Goal: Download file/media

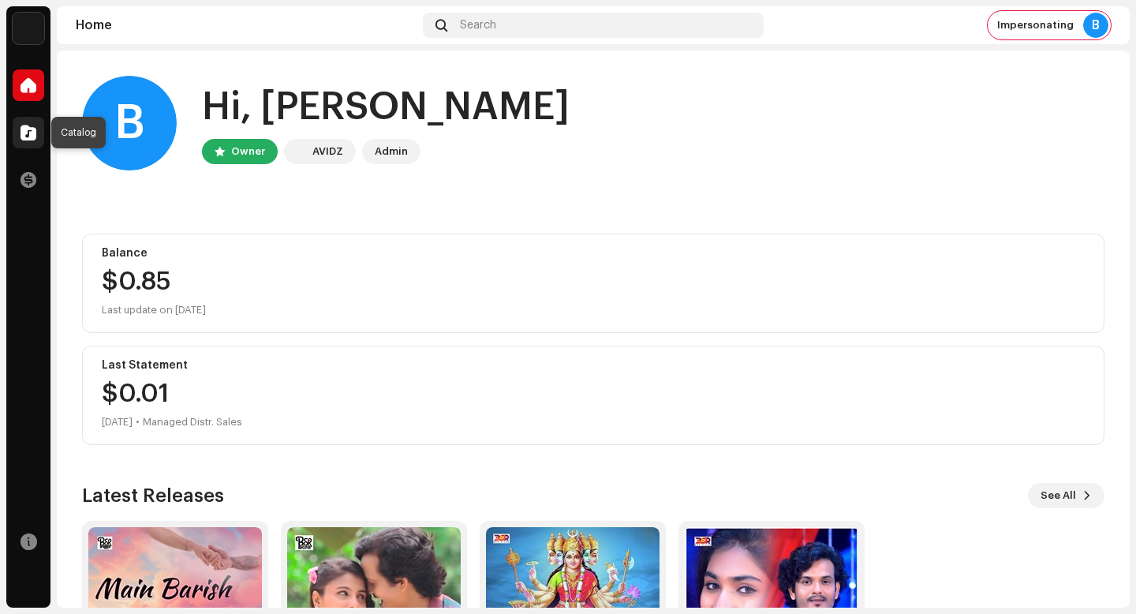
click at [35, 128] on span at bounding box center [29, 132] width 16 height 13
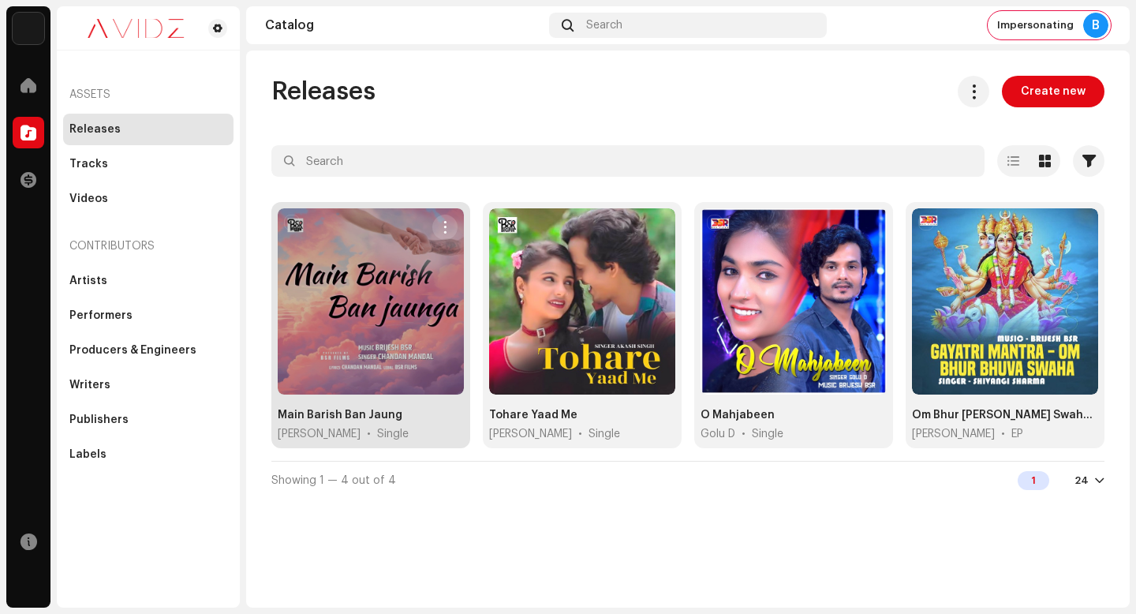
click at [442, 226] on span "button" at bounding box center [446, 227] width 12 height 13
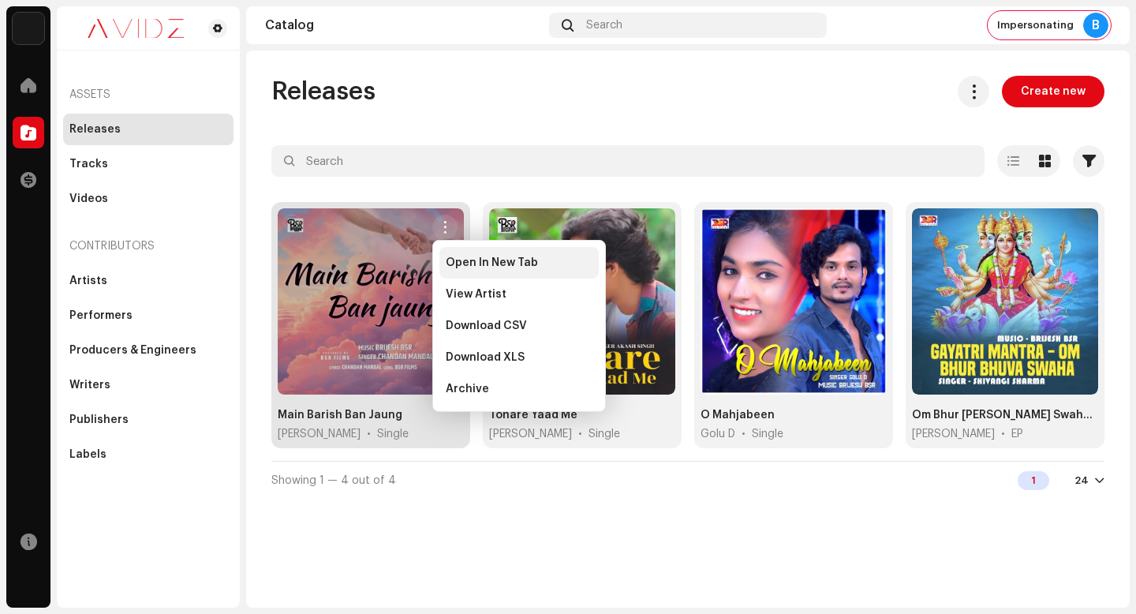
click at [491, 256] on span "Open In New Tab" at bounding box center [492, 262] width 92 height 13
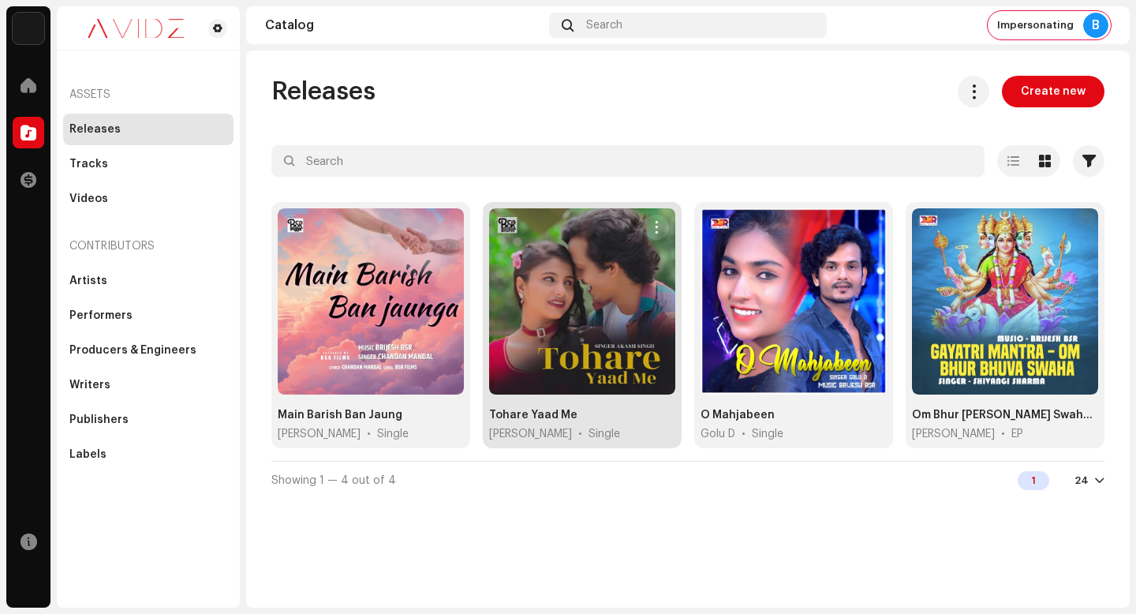
click at [657, 221] on span "button" at bounding box center [657, 227] width 12 height 13
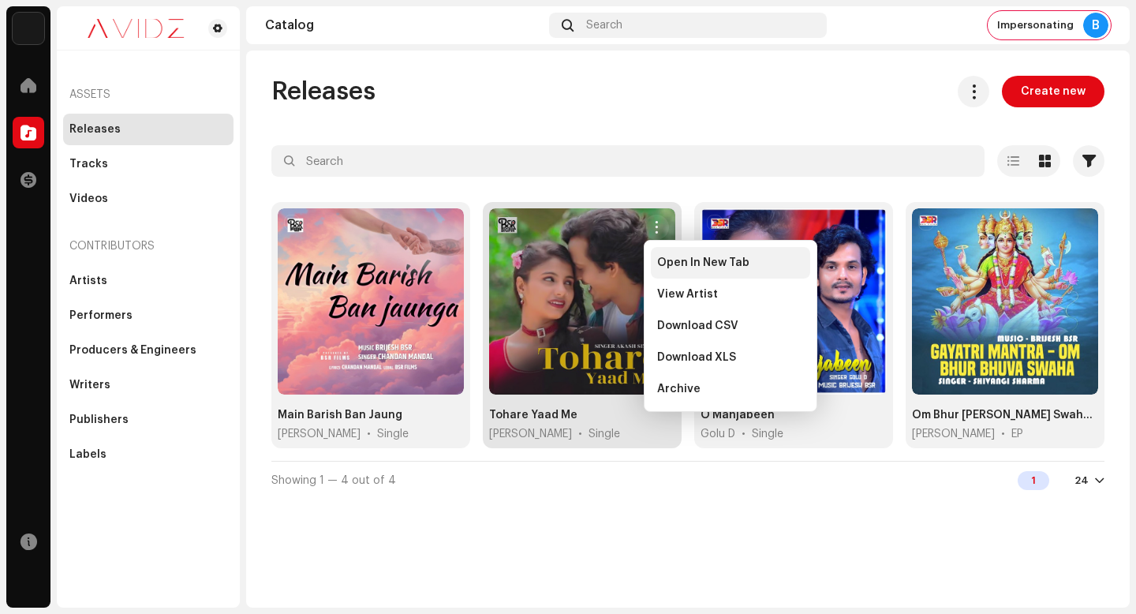
click at [683, 261] on span "Open In New Tab" at bounding box center [703, 262] width 92 height 13
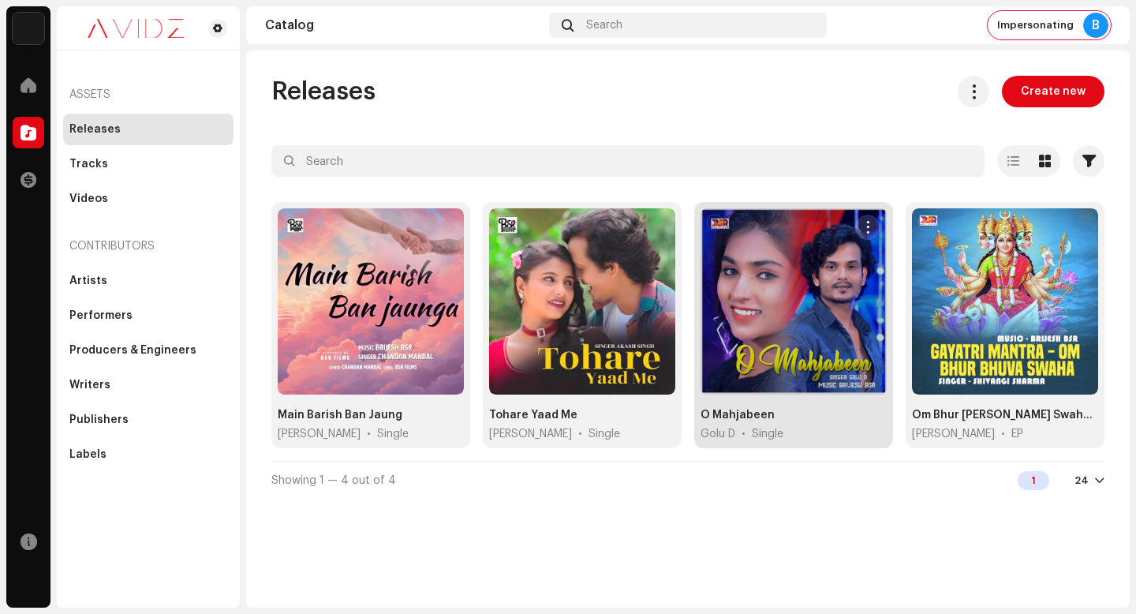
click at [874, 227] on span "button" at bounding box center [869, 227] width 12 height 13
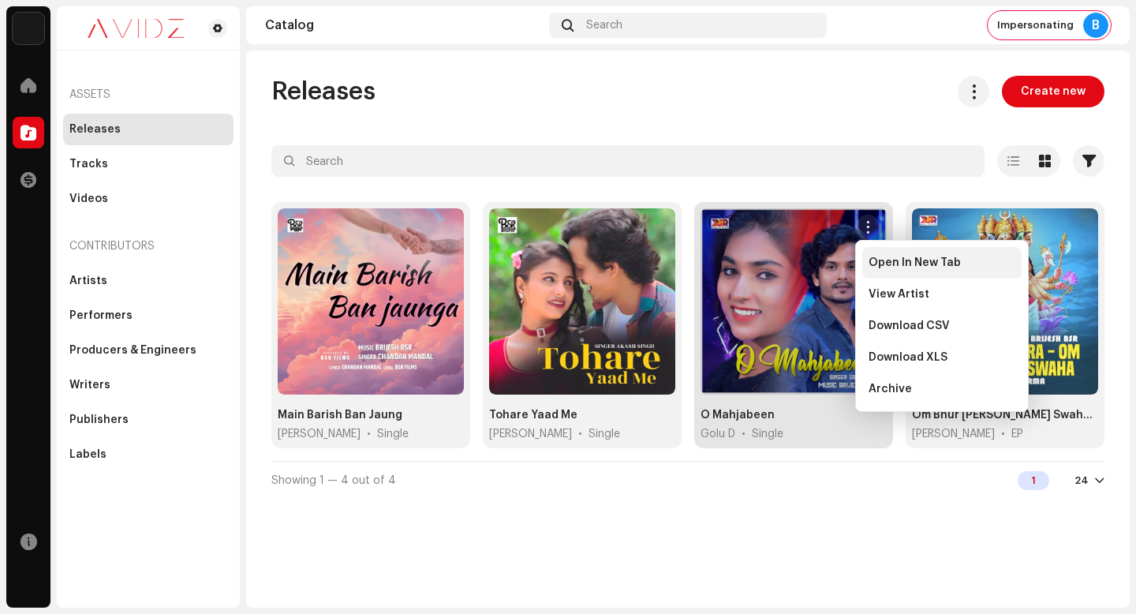
click at [890, 267] on span "Open In New Tab" at bounding box center [915, 262] width 92 height 13
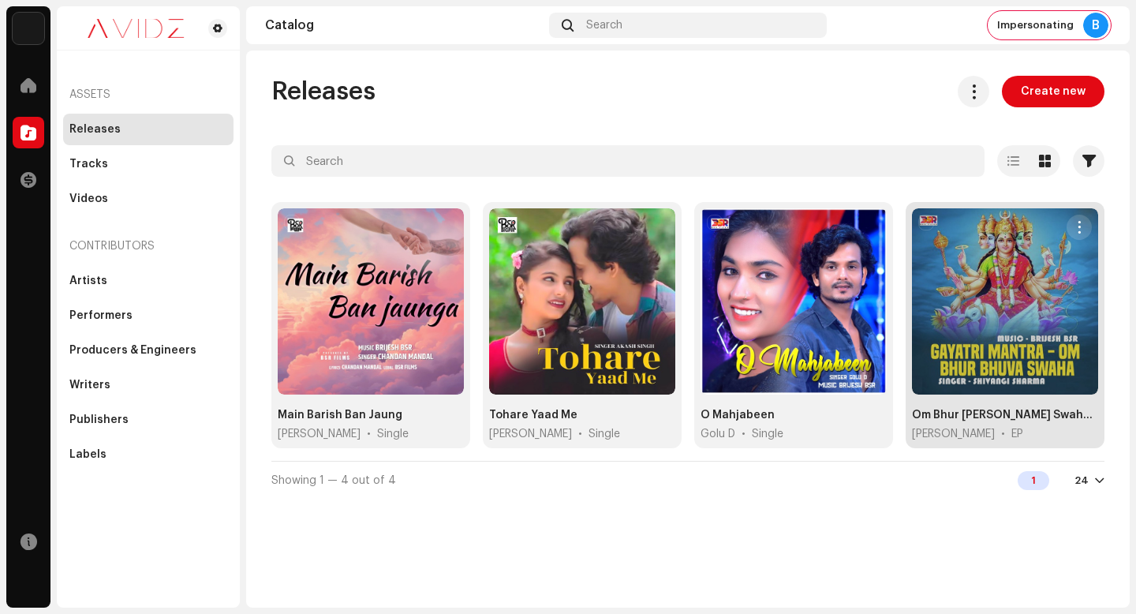
click at [1080, 223] on span "button" at bounding box center [1080, 227] width 12 height 13
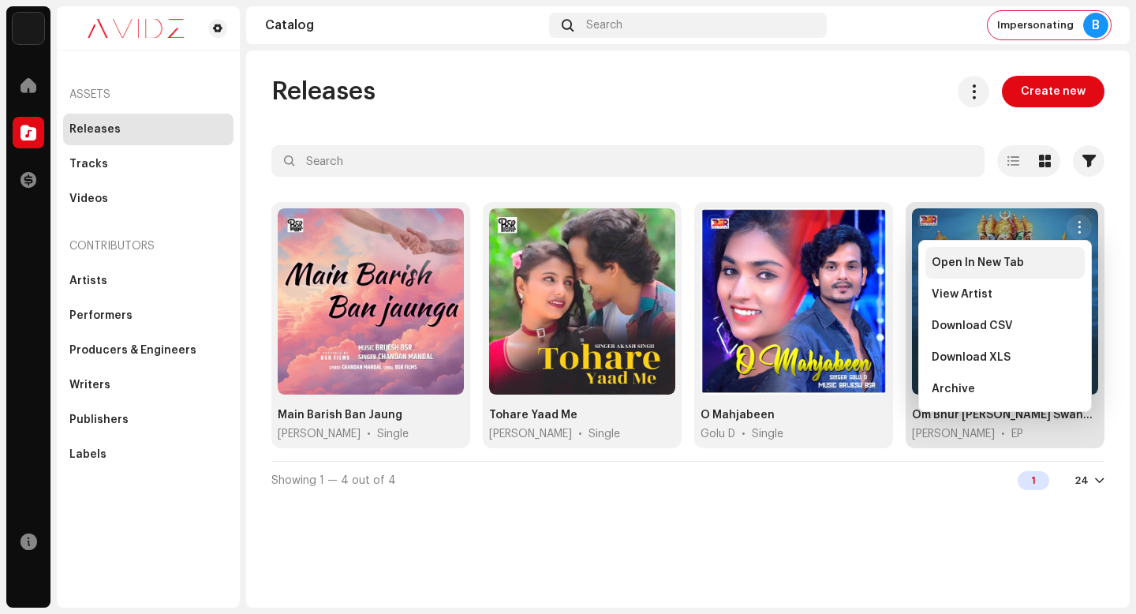
click at [1073, 251] on div "Open In New Tab" at bounding box center [1005, 263] width 159 height 32
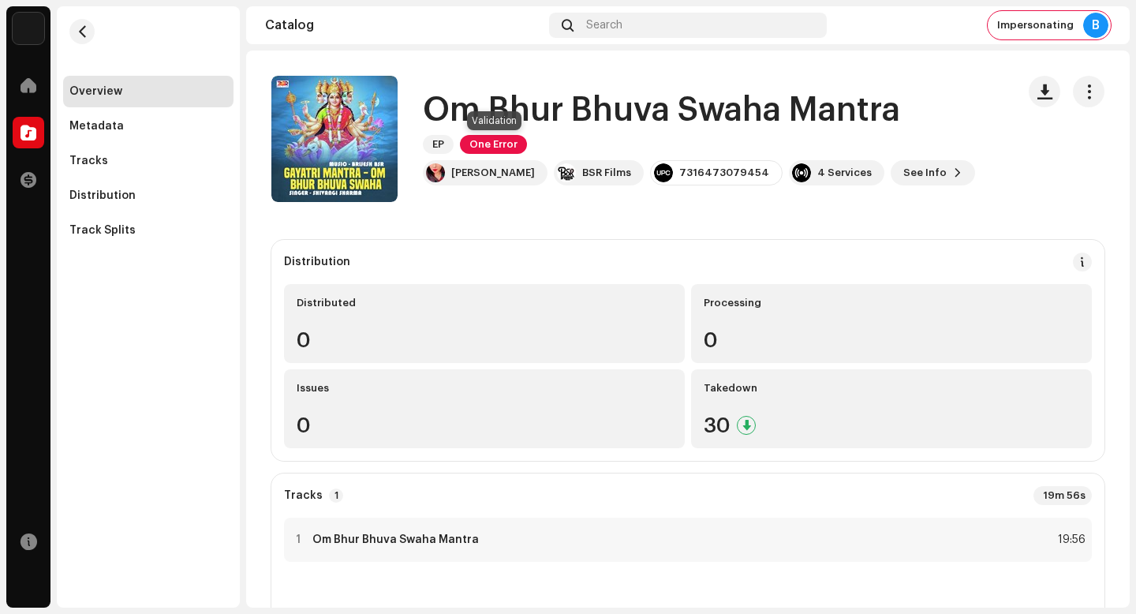
click at [496, 150] on span "One Error" at bounding box center [493, 144] width 67 height 19
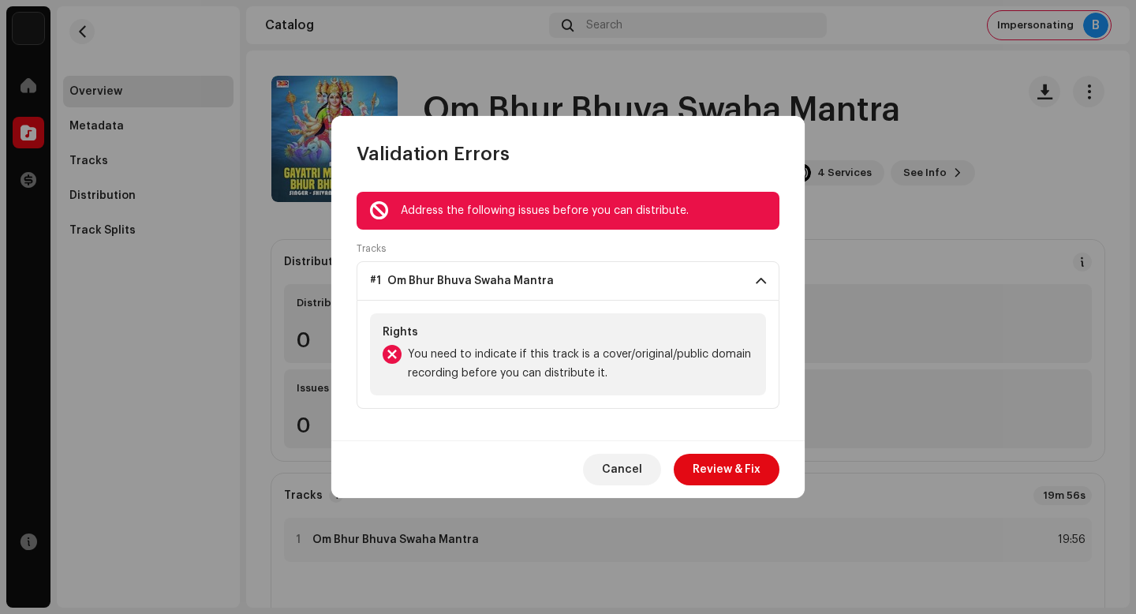
click at [800, 166] on div "Validation Errors" at bounding box center [568, 141] width 474 height 51
click at [605, 465] on button "Cancel" at bounding box center [622, 470] width 78 height 32
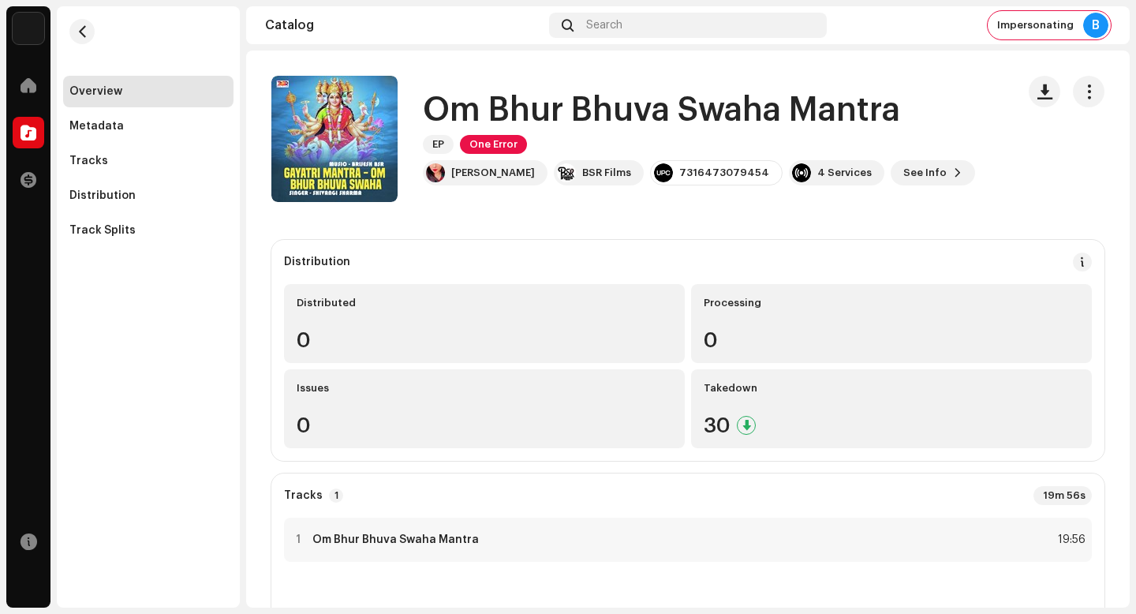
click at [673, 119] on h1 "Om Bhur Bhuva Swaha Mantra" at bounding box center [661, 110] width 477 height 36
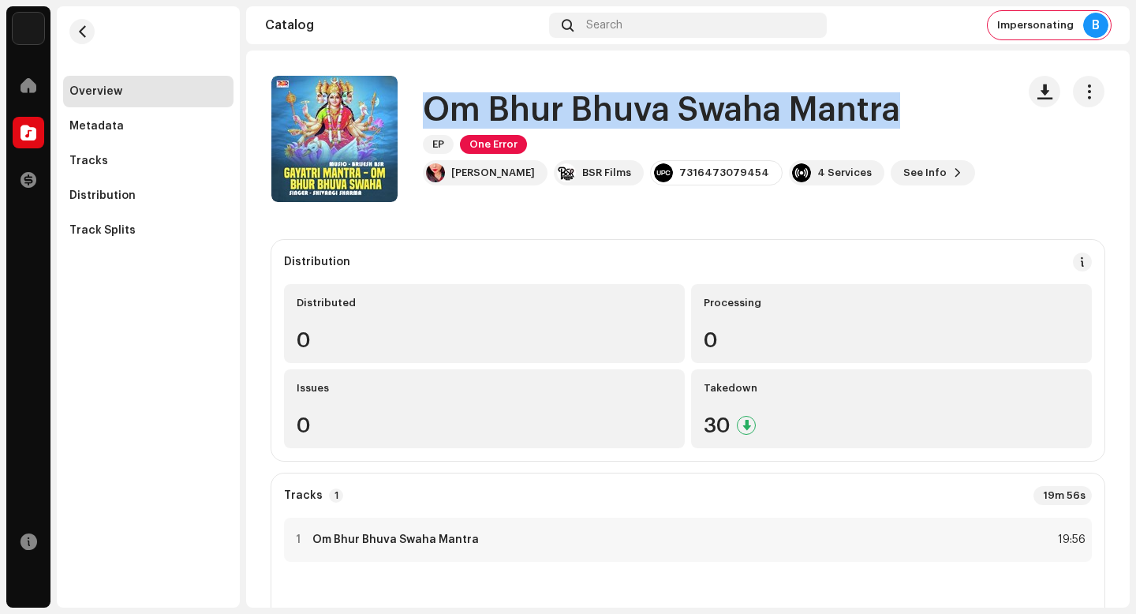
click at [673, 119] on h1 "Om Bhur Bhuva Swaha Mantra" at bounding box center [661, 110] width 477 height 36
copy div "Om Bhur Bhuva Swaha Mantra EP One Error"
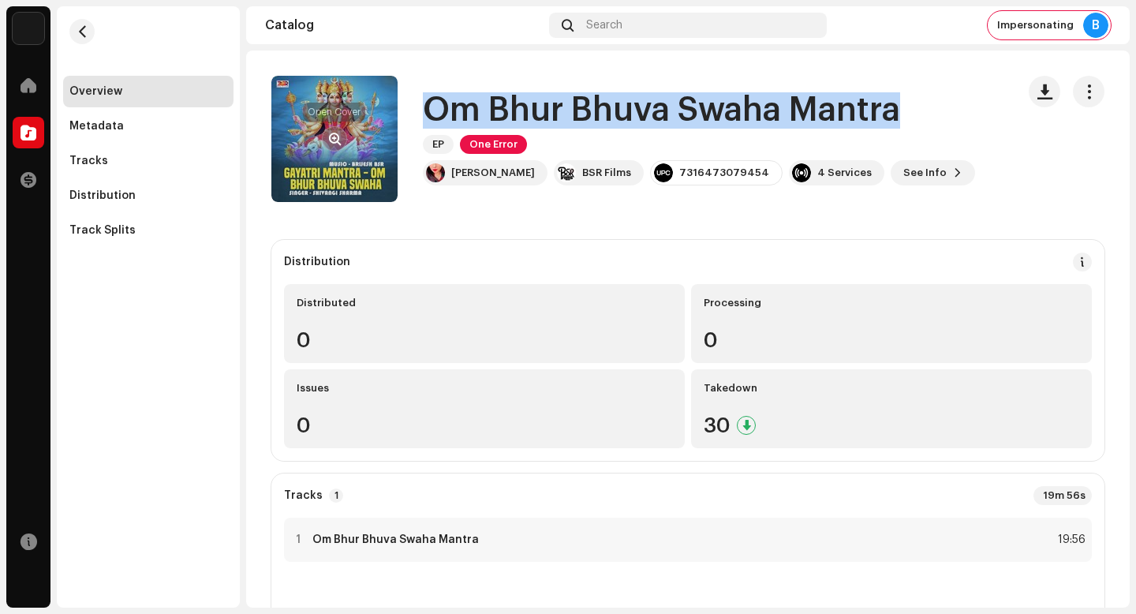
click at [329, 134] on span "button" at bounding box center [335, 139] width 12 height 13
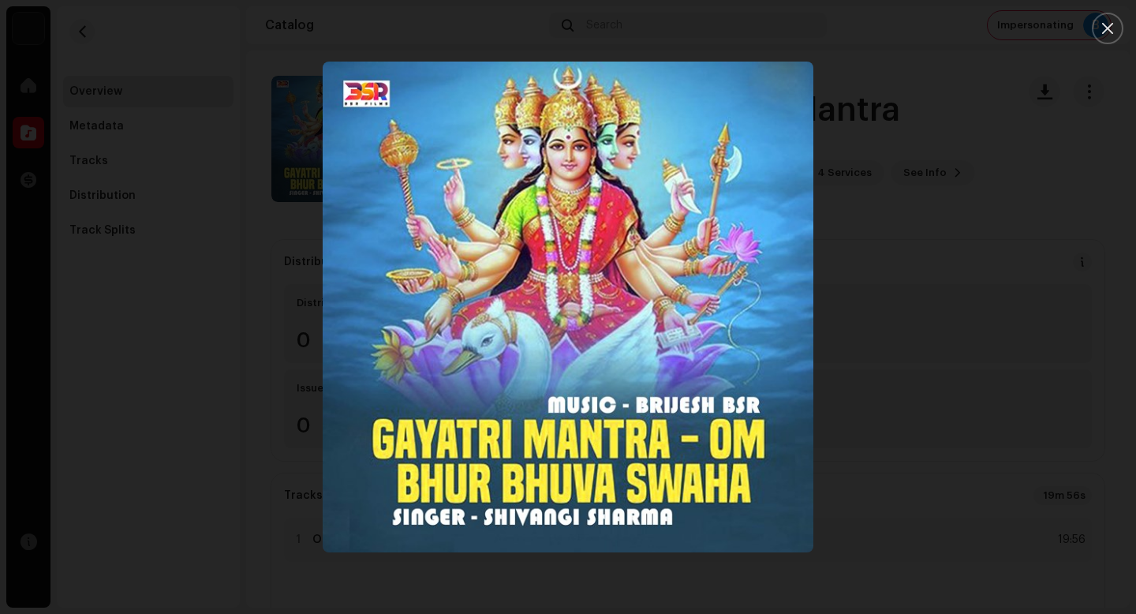
click at [929, 384] on div at bounding box center [568, 307] width 1136 height 614
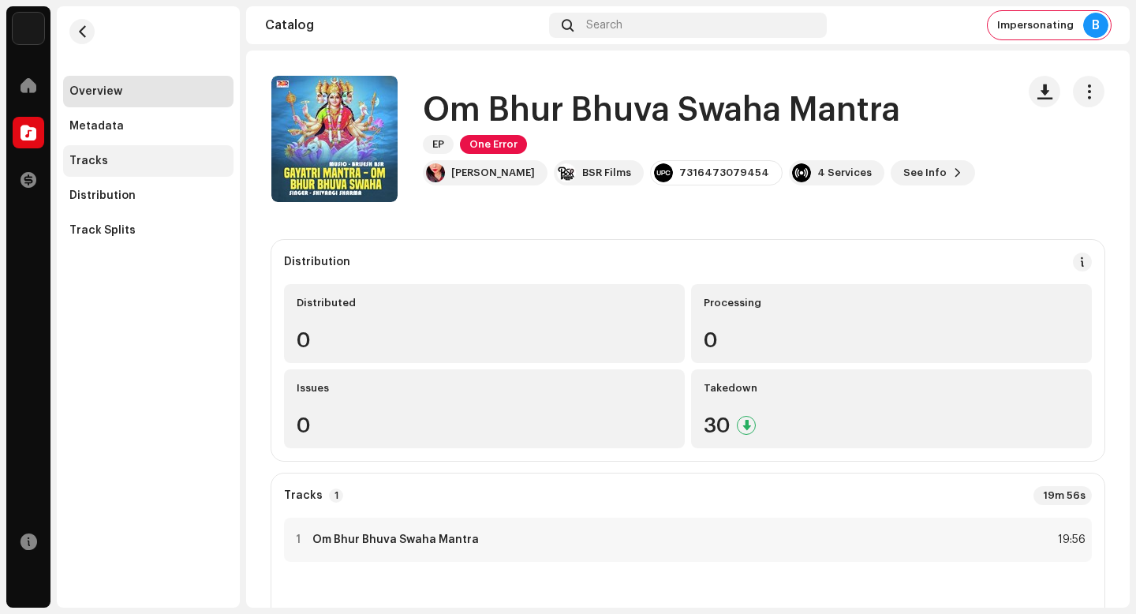
click at [112, 166] on div "Tracks" at bounding box center [148, 161] width 158 height 13
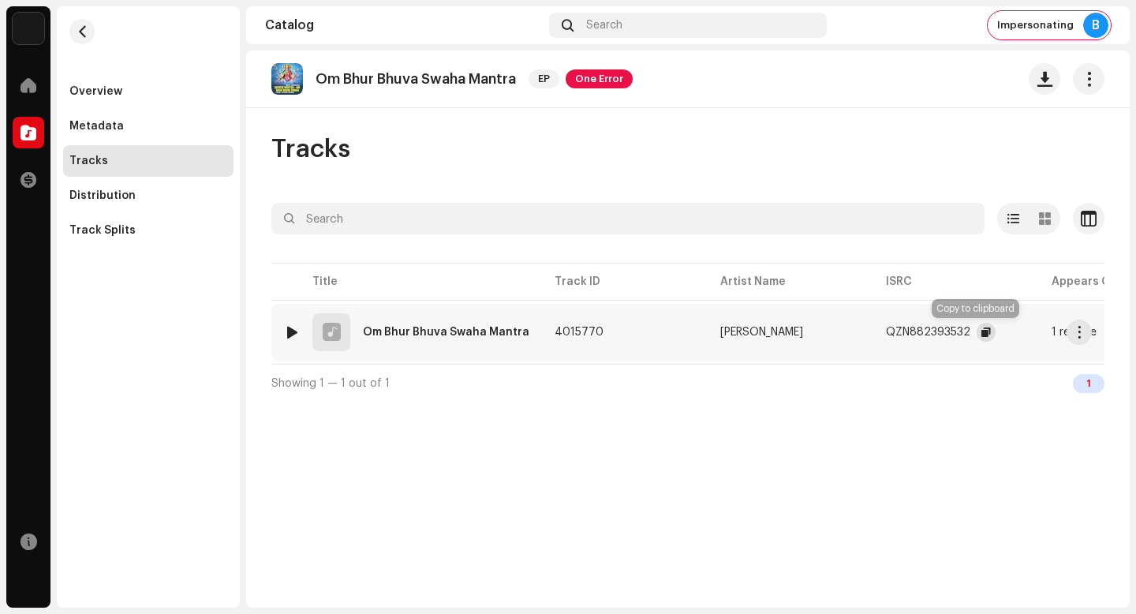
click at [982, 328] on span "button" at bounding box center [986, 332] width 9 height 13
click at [1072, 329] on button "button" at bounding box center [1079, 332] width 25 height 25
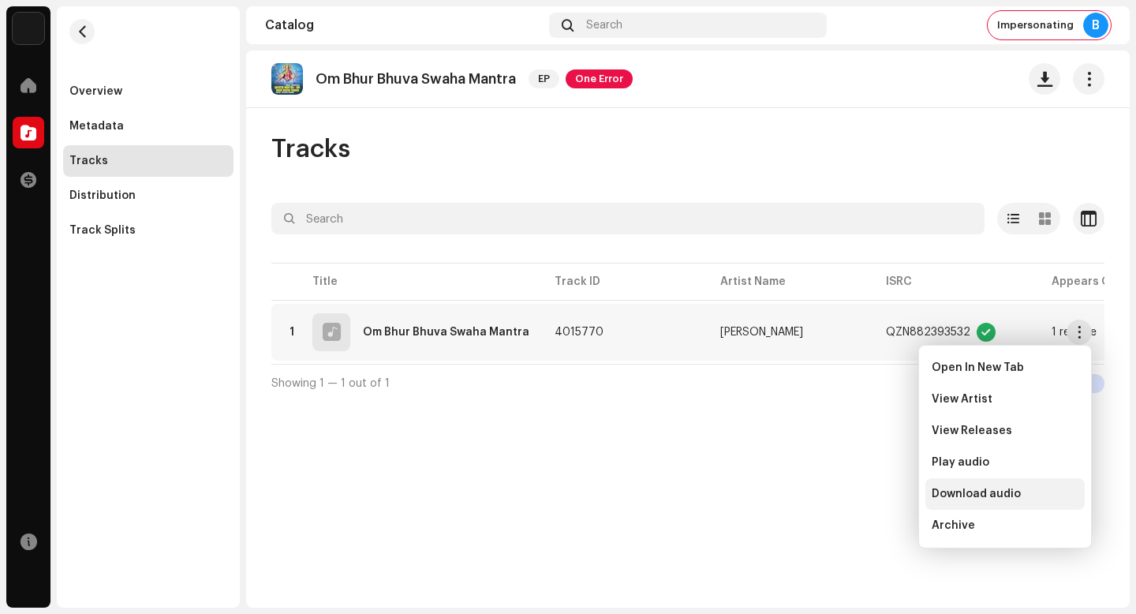
click at [976, 497] on span "Download audio" at bounding box center [976, 494] width 89 height 13
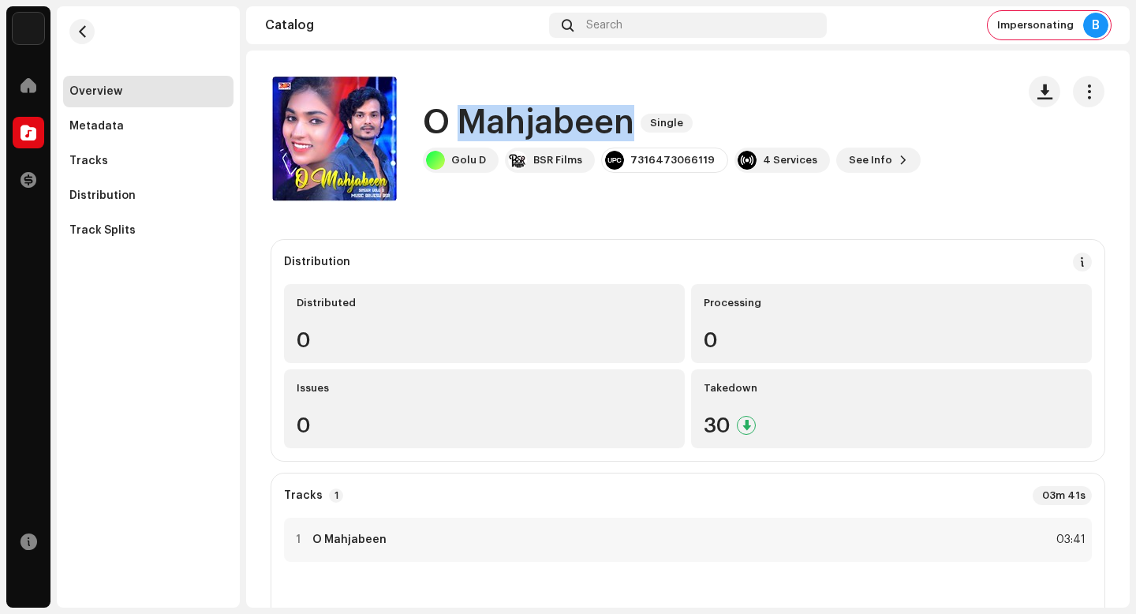
click at [549, 117] on h1 "O Mahjabeen" at bounding box center [529, 123] width 212 height 36
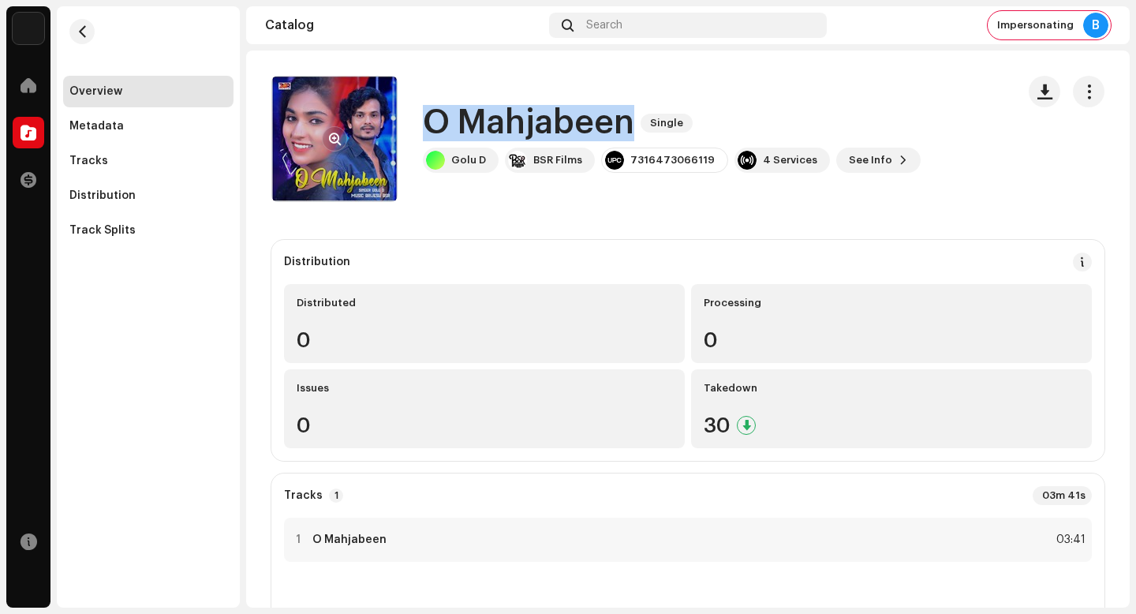
click at [335, 133] on span "button" at bounding box center [335, 139] width 12 height 13
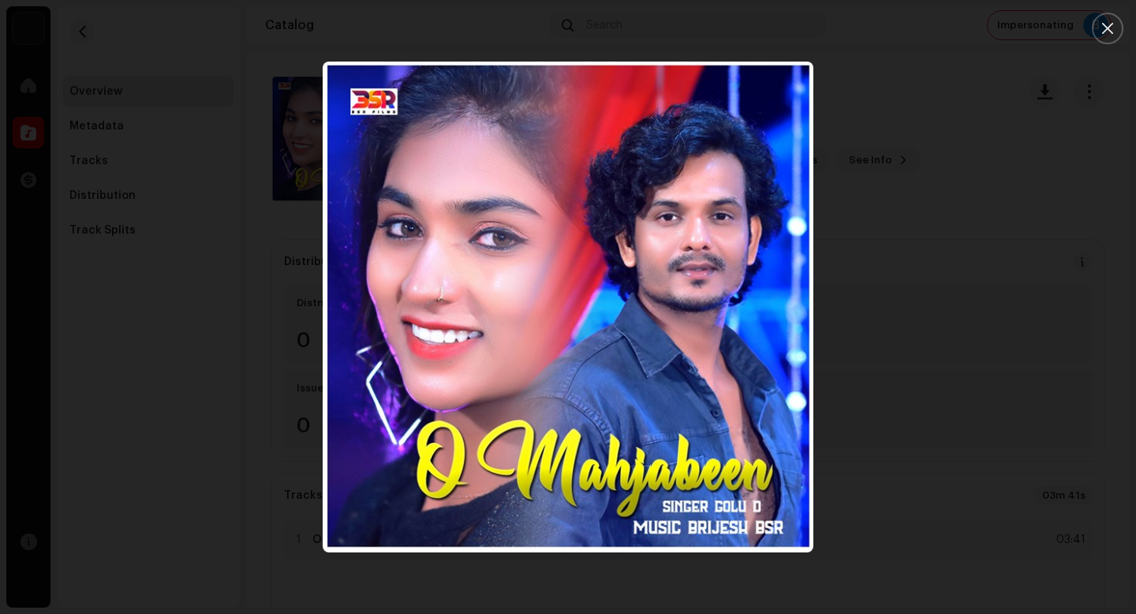
click at [1002, 304] on div at bounding box center [568, 307] width 1136 height 614
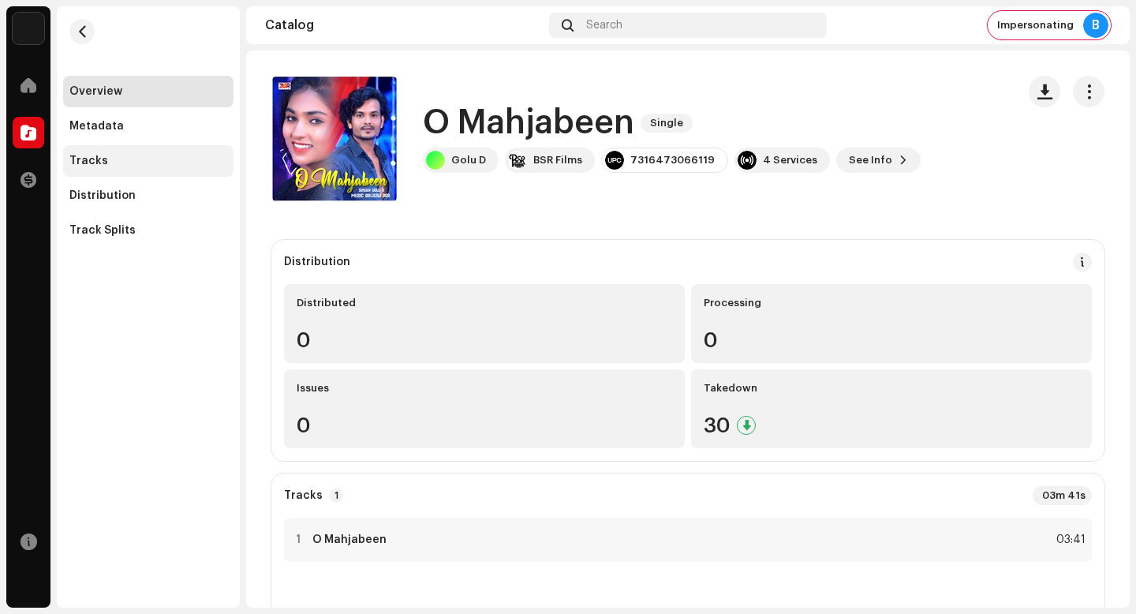
click at [174, 165] on div "Tracks" at bounding box center [148, 161] width 158 height 13
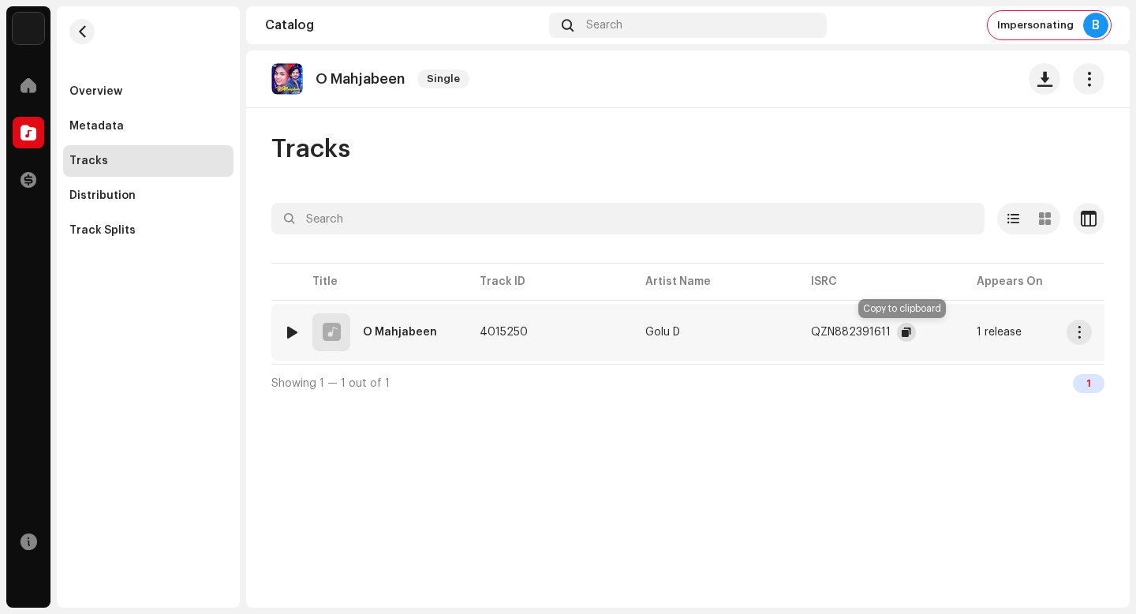
click at [897, 334] on button "button" at bounding box center [906, 332] width 19 height 19
click at [1084, 333] on span "button" at bounding box center [1080, 332] width 12 height 13
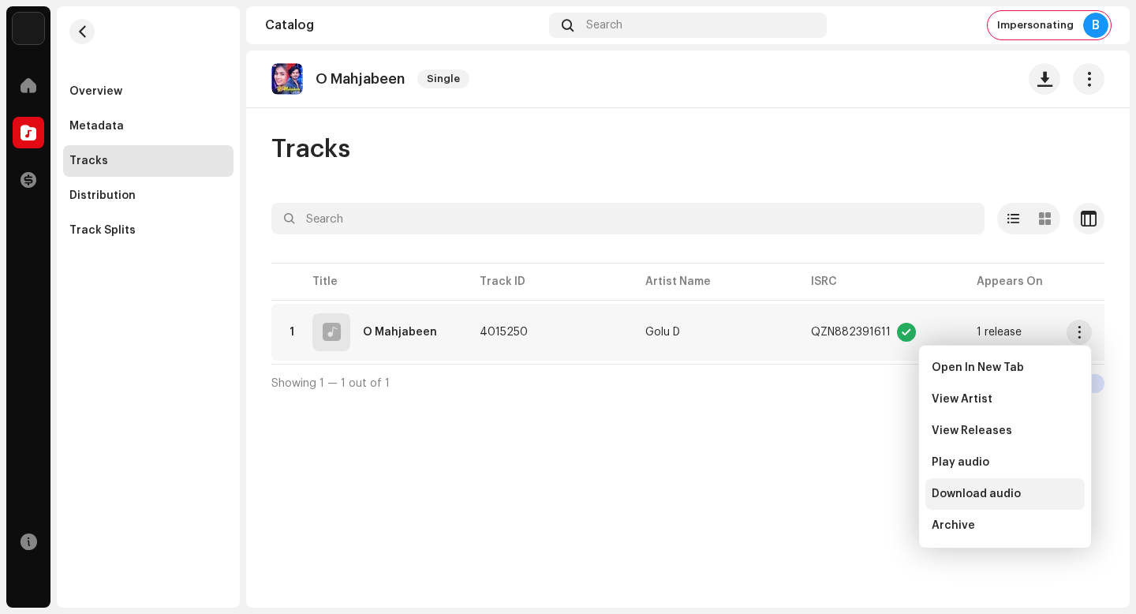
click at [982, 490] on span "Download audio" at bounding box center [976, 494] width 89 height 13
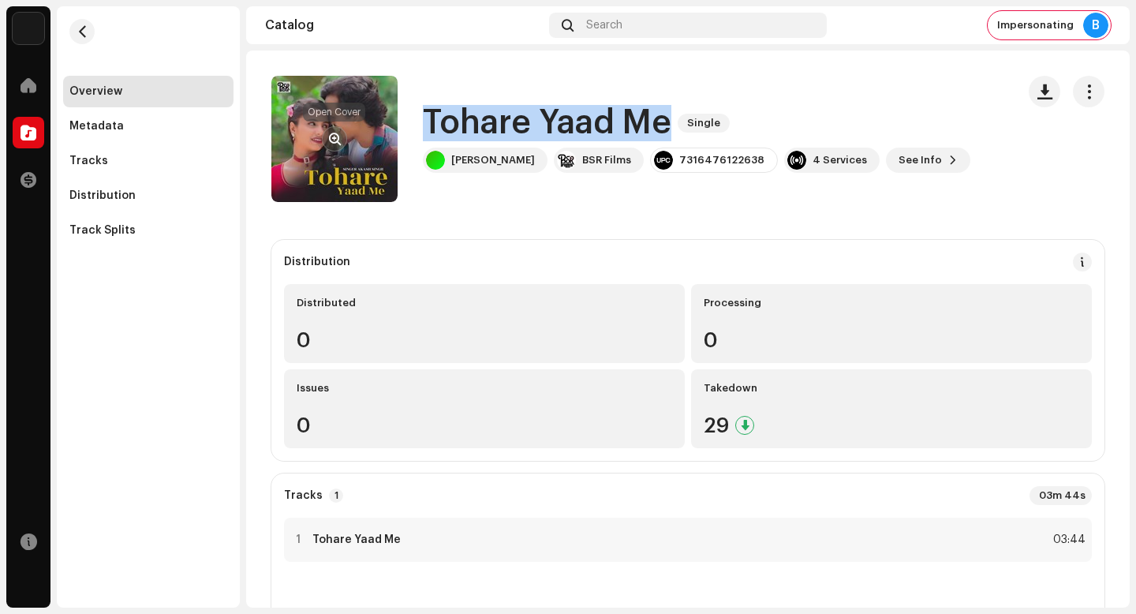
click at [337, 139] on span "button" at bounding box center [335, 139] width 12 height 13
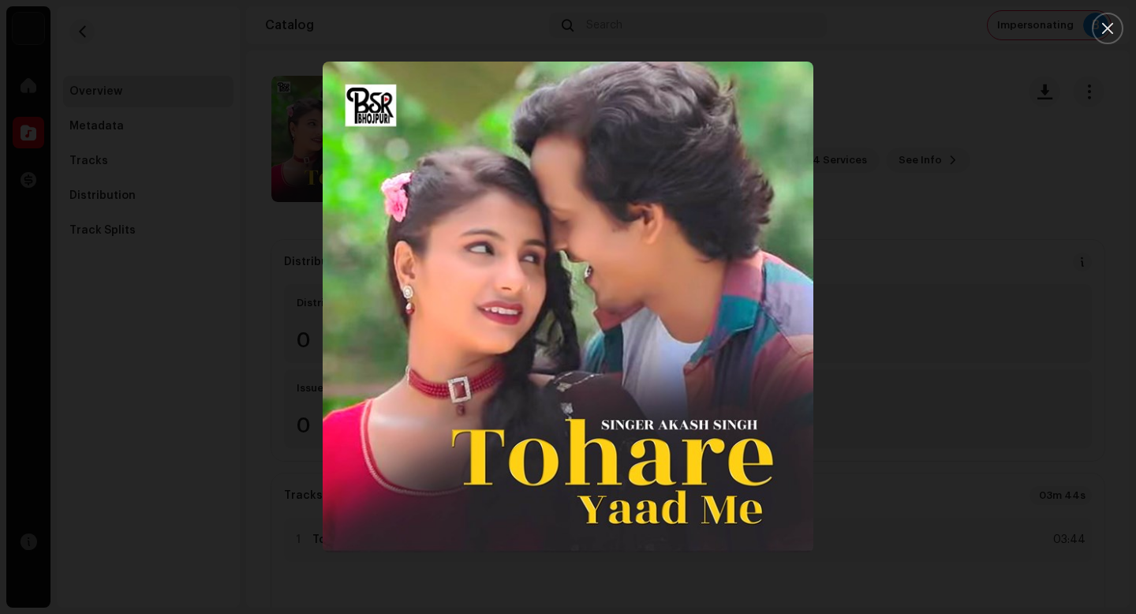
click at [965, 357] on div at bounding box center [568, 307] width 1136 height 614
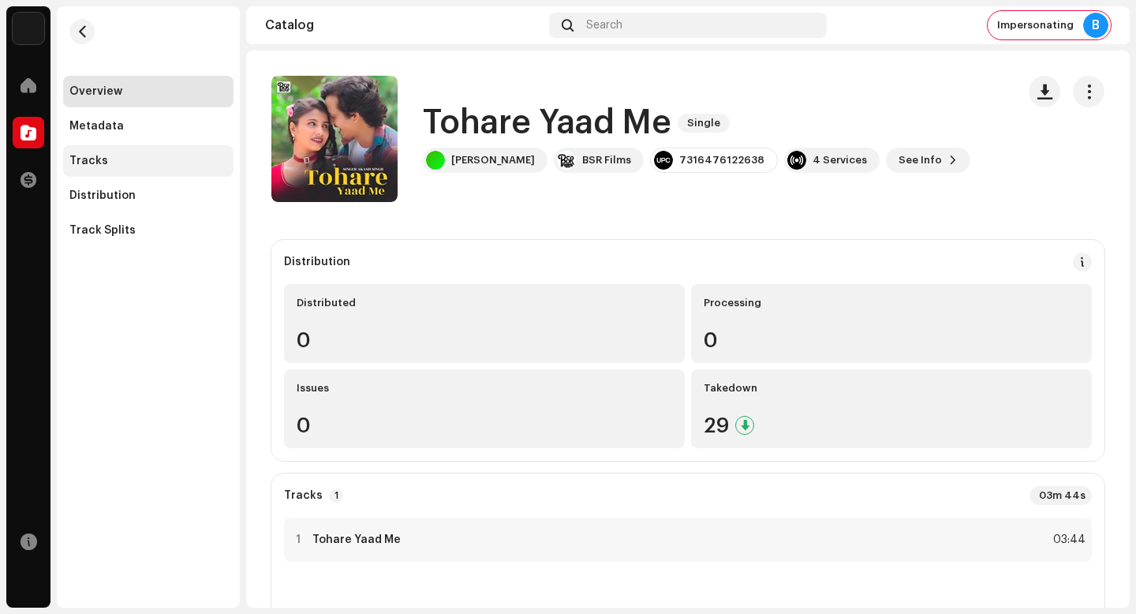
click at [170, 174] on div "Tracks" at bounding box center [148, 161] width 170 height 32
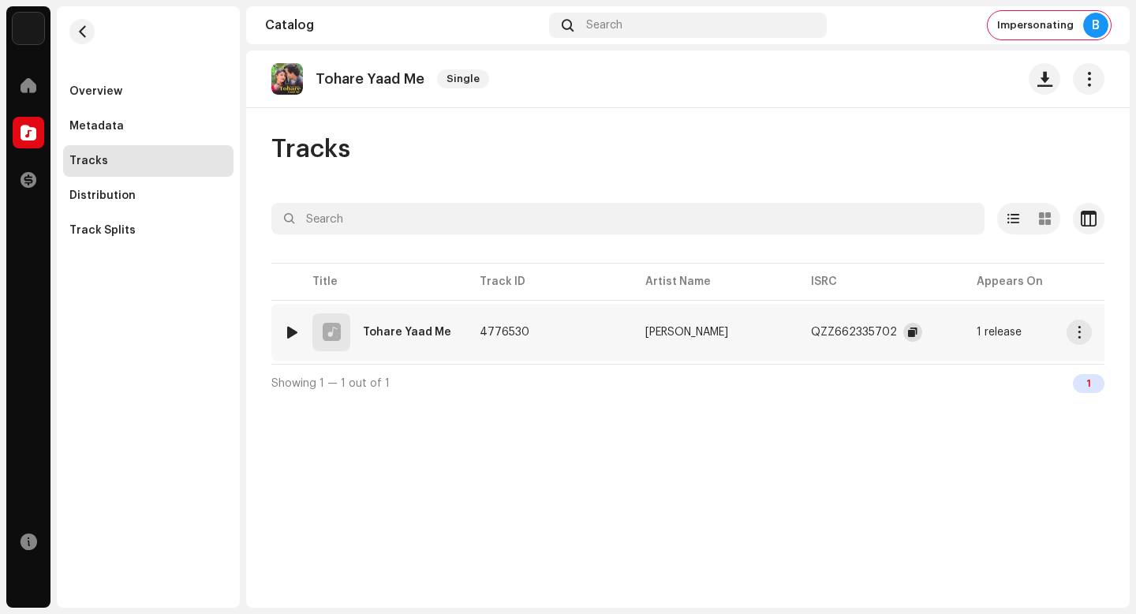
click at [908, 330] on span "button" at bounding box center [912, 332] width 9 height 13
click at [1084, 339] on button "button" at bounding box center [1079, 332] width 25 height 25
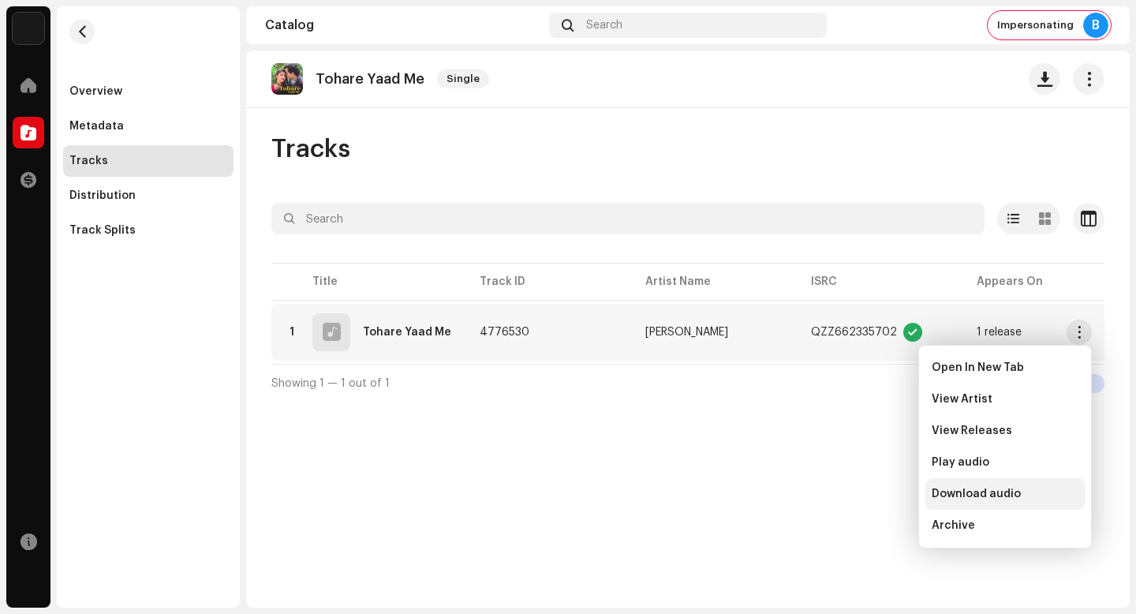
click at [1030, 494] on div "Download audio" at bounding box center [1005, 494] width 147 height 13
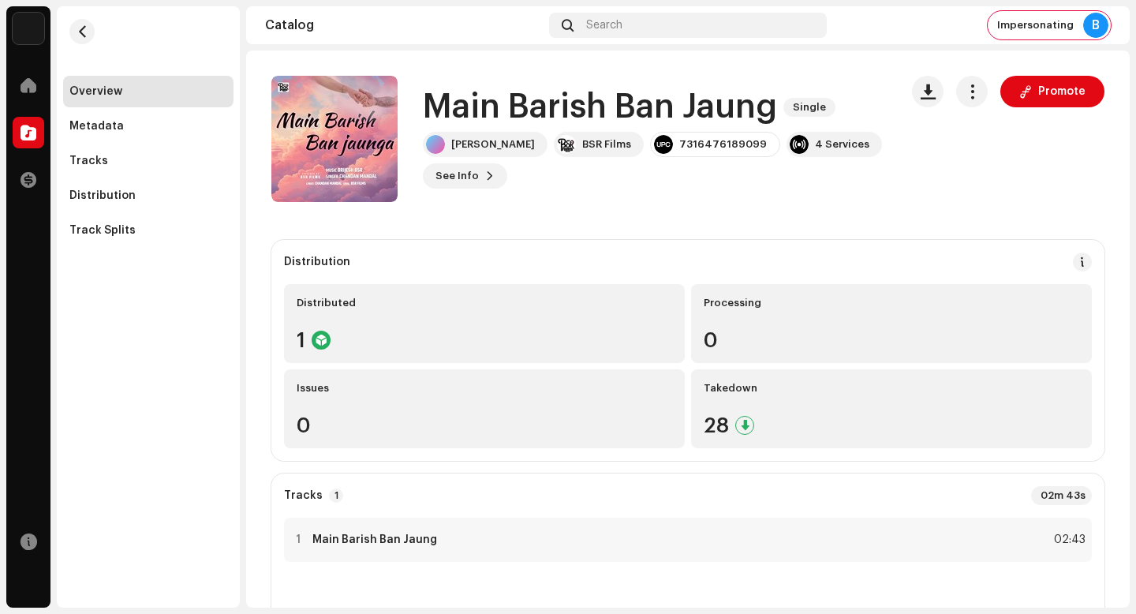
click at [548, 118] on h1 "Main Barish Ban Jaung" at bounding box center [600, 107] width 354 height 36
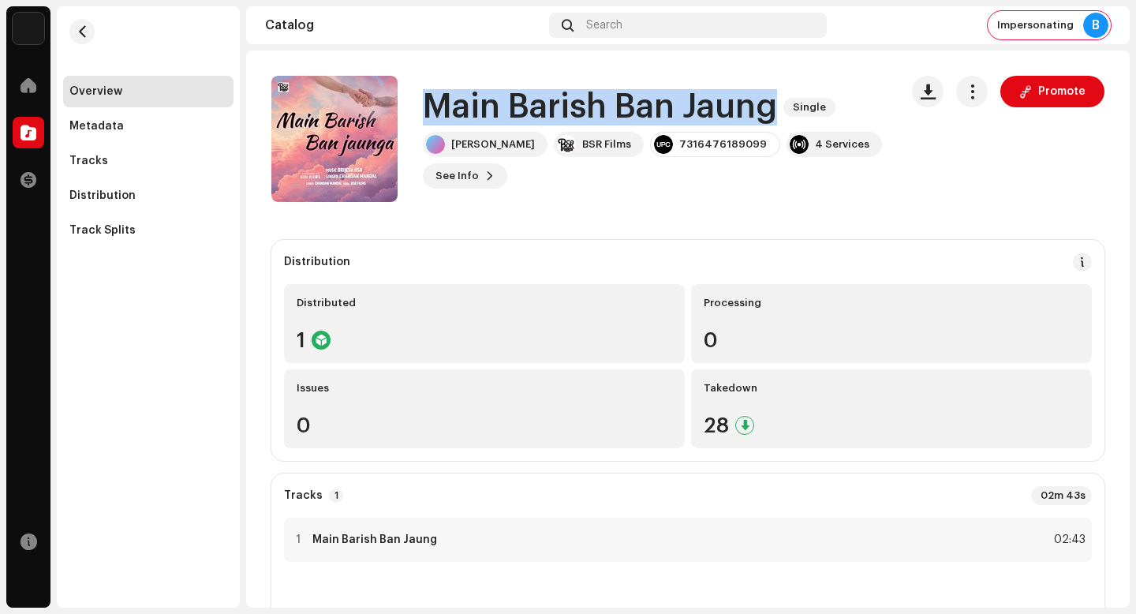
click at [548, 118] on h1 "Main Barish Ban Jaung" at bounding box center [600, 107] width 354 height 36
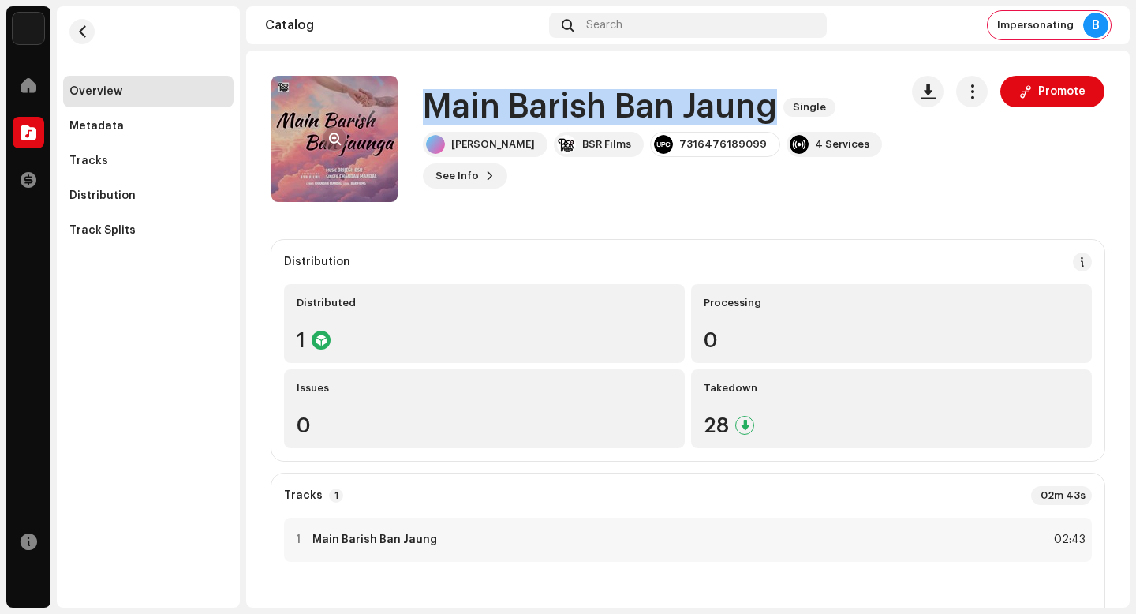
click at [338, 135] on span "button" at bounding box center [335, 139] width 12 height 13
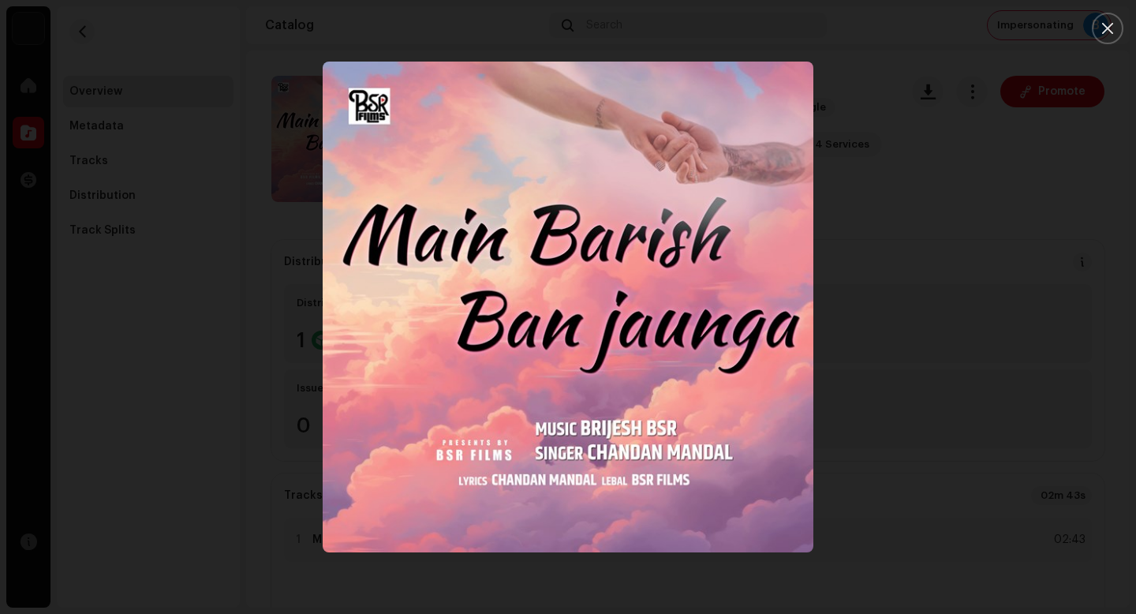
click at [882, 412] on div at bounding box center [568, 307] width 1136 height 614
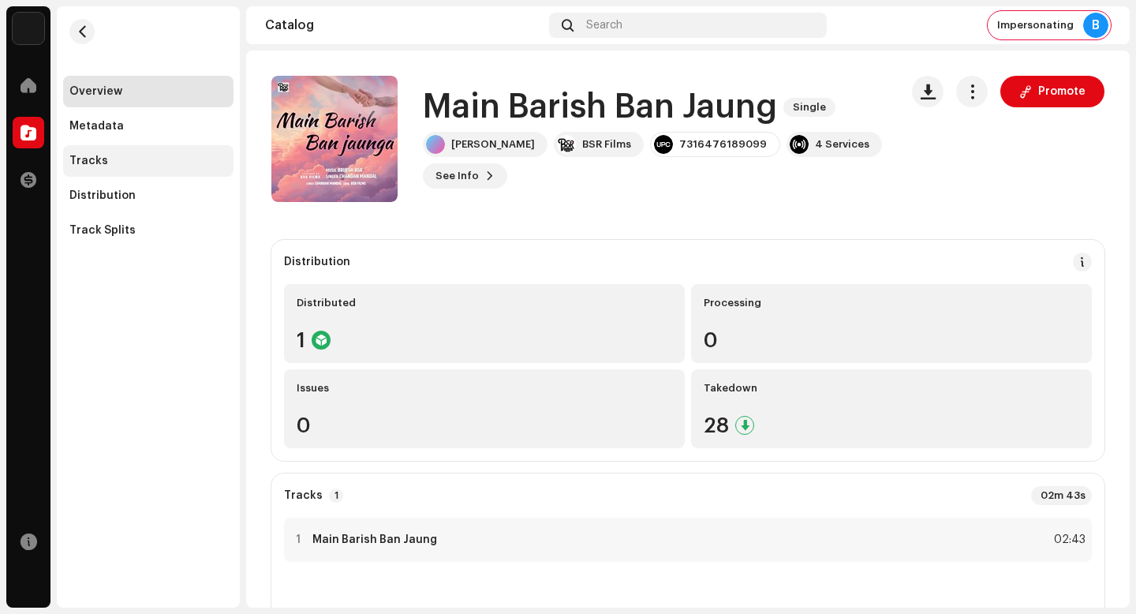
click at [129, 157] on div "Tracks" at bounding box center [148, 161] width 158 height 13
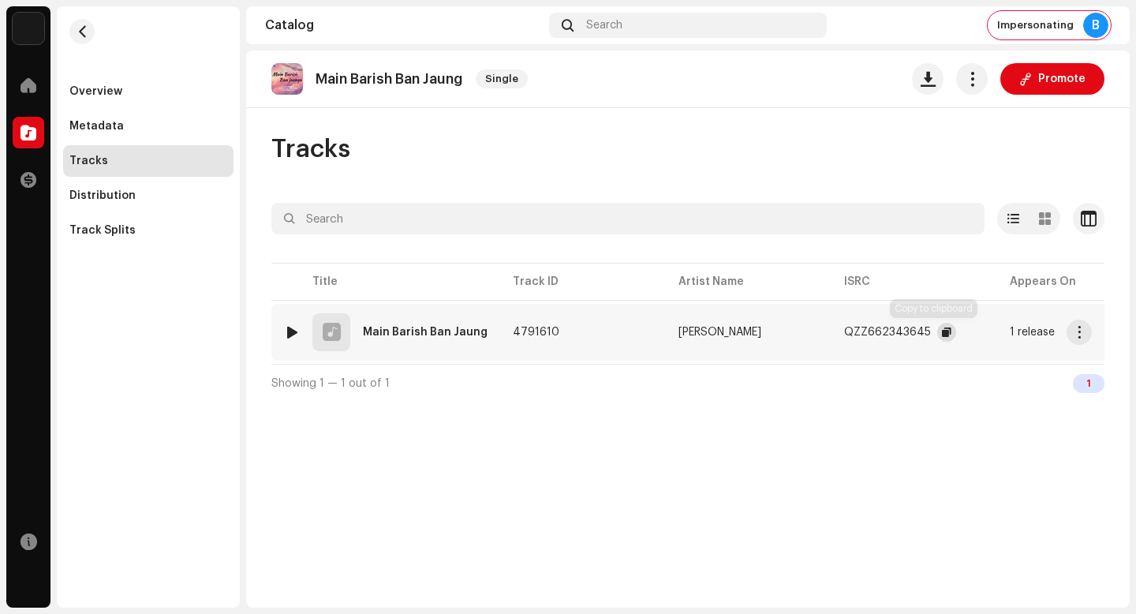
click at [942, 335] on span "button" at bounding box center [946, 332] width 9 height 13
click at [1083, 329] on span "button" at bounding box center [1080, 332] width 12 height 13
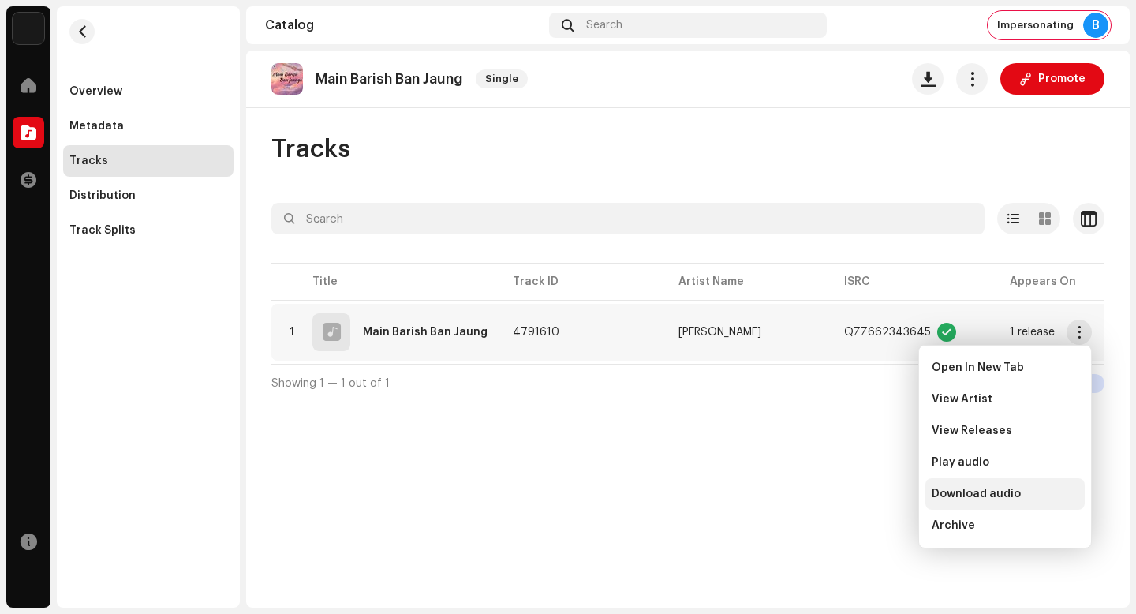
click at [1062, 488] on div "Download audio" at bounding box center [1005, 494] width 147 height 13
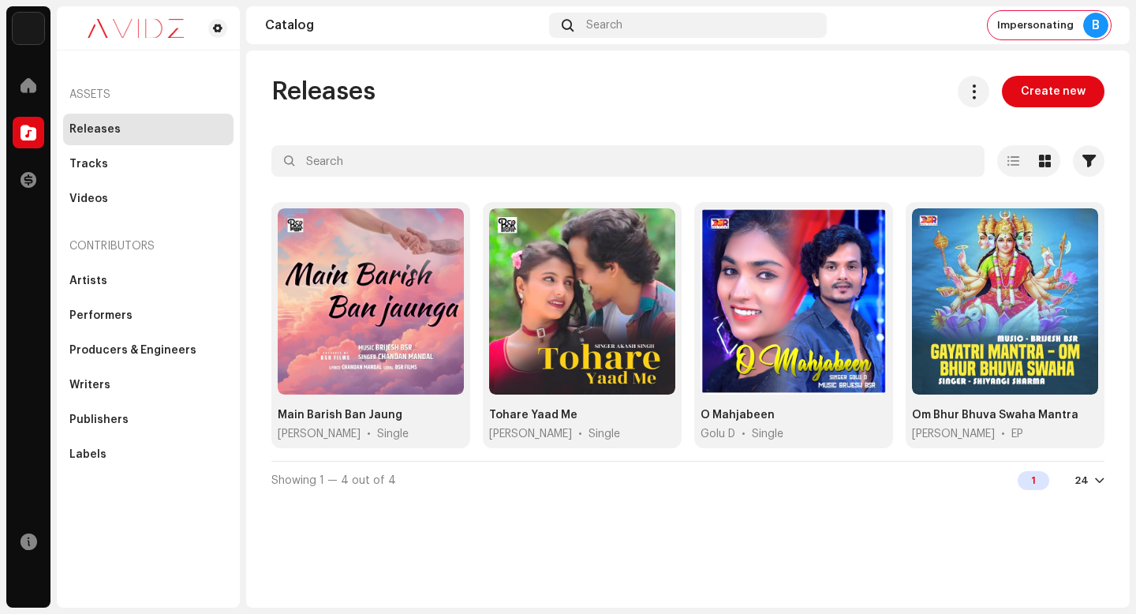
click at [18, 63] on div "Home" at bounding box center [28, 85] width 44 height 44
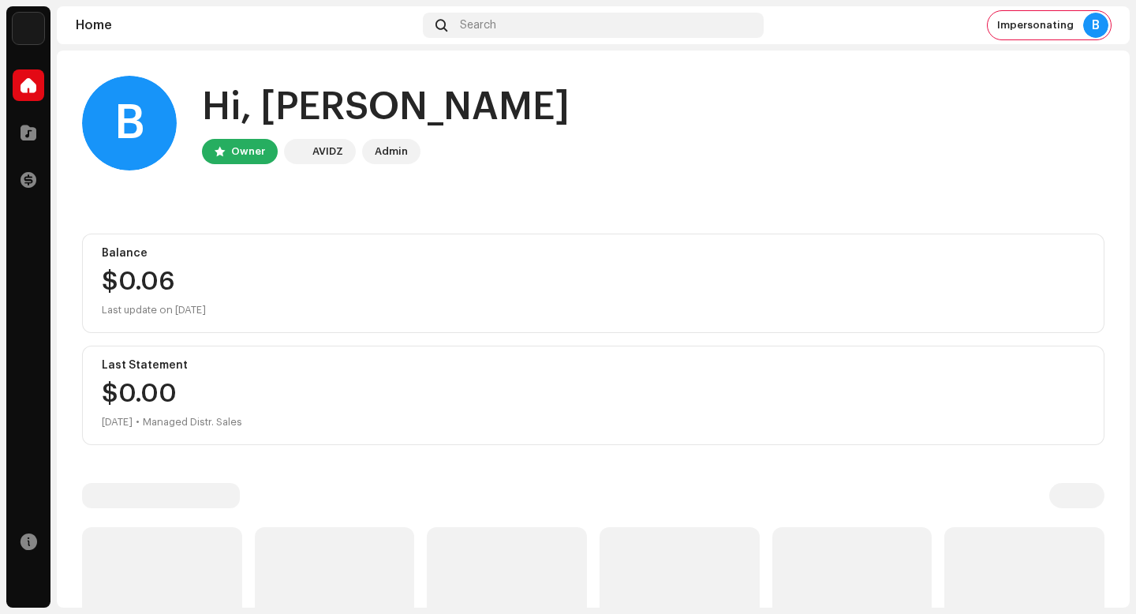
click at [24, 79] on span at bounding box center [29, 85] width 16 height 13
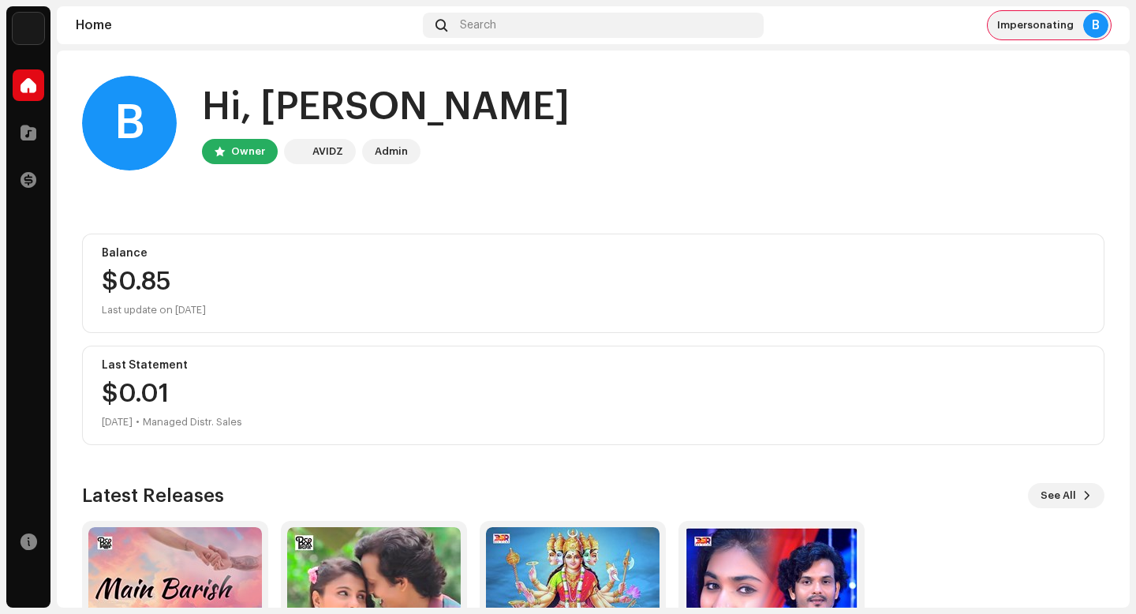
click at [1050, 27] on span "Impersonating" at bounding box center [1036, 25] width 77 height 13
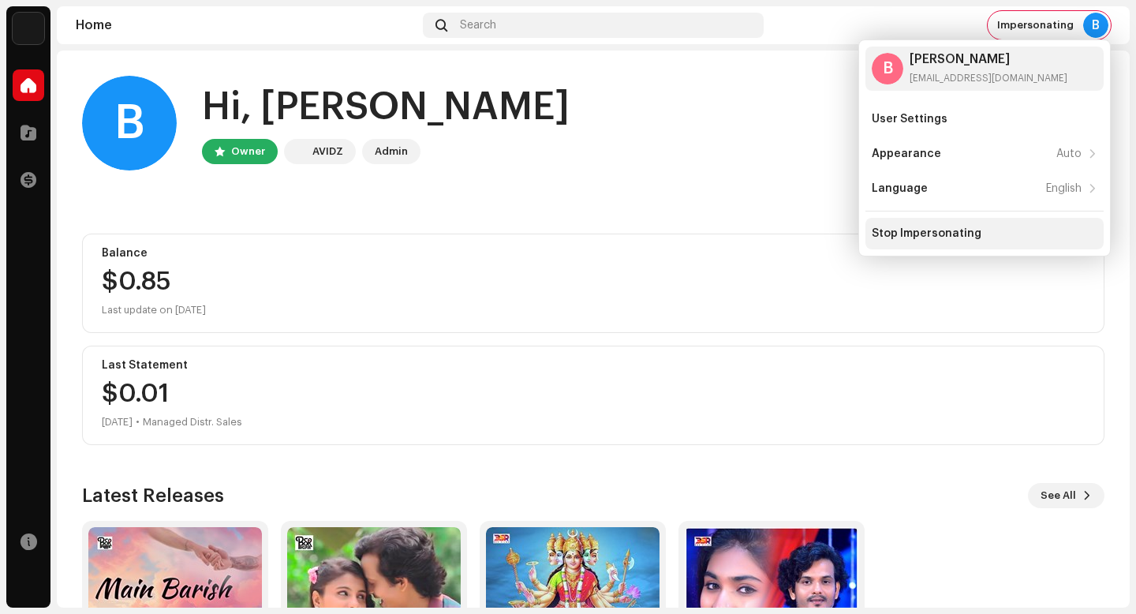
click at [947, 241] on div "Stop Impersonating" at bounding box center [985, 234] width 238 height 32
